Goal: Check status: Check status

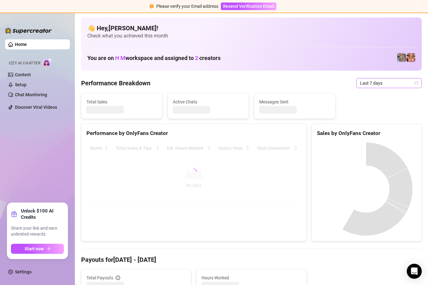
click at [401, 82] on span "Last 7 days" at bounding box center [389, 82] width 58 height 9
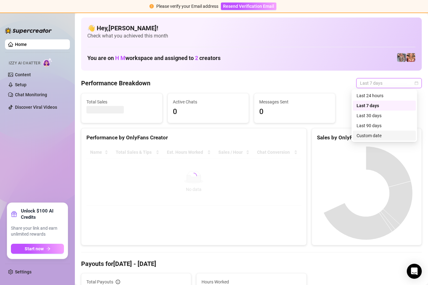
click at [383, 136] on div "Custom date" at bounding box center [385, 135] width 56 height 7
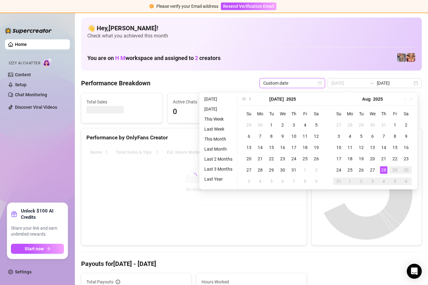
click at [383, 170] on div "28" at bounding box center [383, 169] width 7 height 7
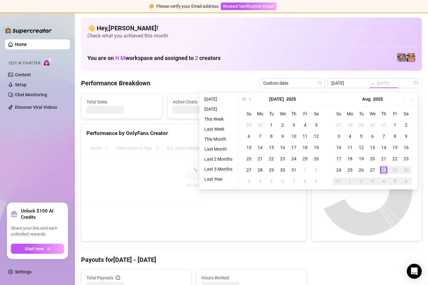
click at [382, 170] on div "28" at bounding box center [383, 169] width 7 height 7
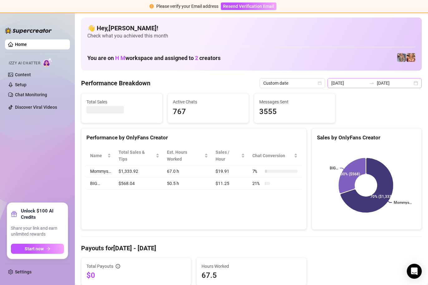
click at [359, 78] on div "2025-08-21 2025-08-28" at bounding box center [375, 83] width 94 height 10
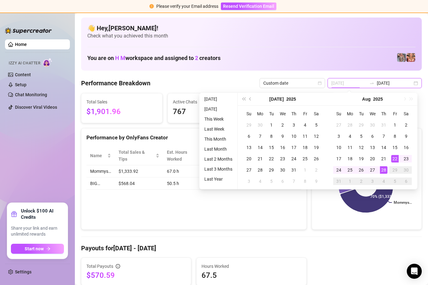
type input "2025-08-28"
click at [383, 170] on div "28" at bounding box center [383, 169] width 7 height 7
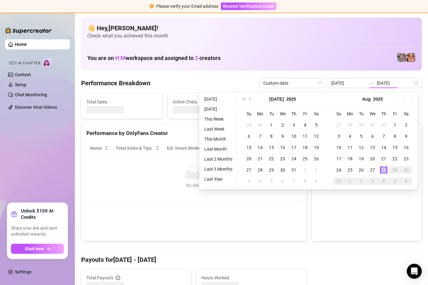
type input "[DATE]"
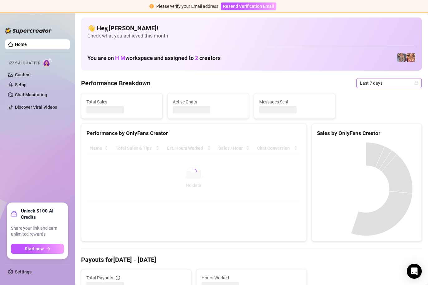
click at [390, 84] on span "Last 7 days" at bounding box center [389, 82] width 58 height 9
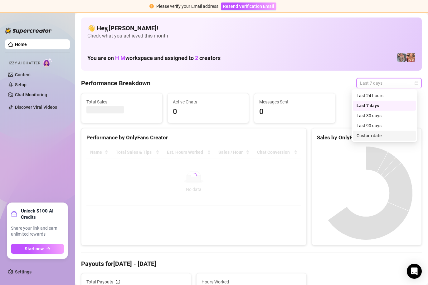
click at [382, 134] on div "Custom date" at bounding box center [385, 135] width 56 height 7
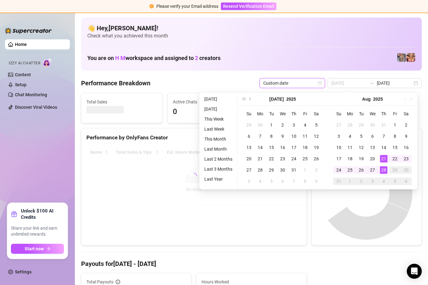
type input "[DATE]"
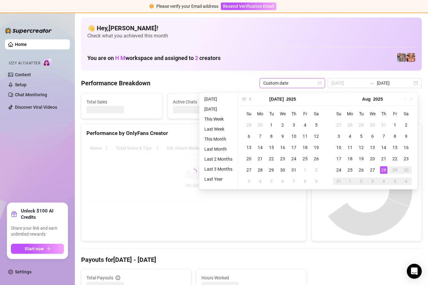
click at [384, 169] on div "28" at bounding box center [383, 169] width 7 height 7
type input "[DATE]"
